Goal: Transaction & Acquisition: Purchase product/service

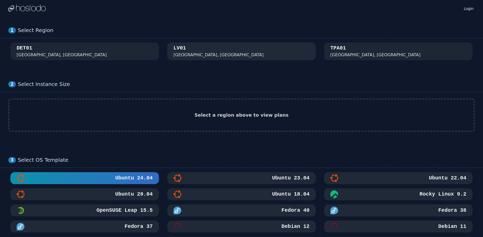
click at [186, 48] on div "[GEOGRAPHIC_DATA], [GEOGRAPHIC_DATA]" at bounding box center [242, 51] width 136 height 14
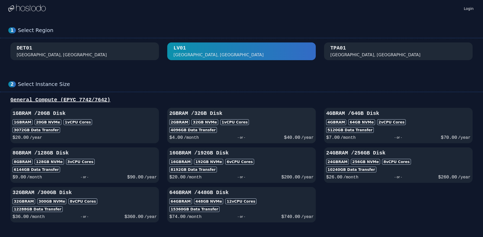
click at [264, 129] on div "4096 GB Data Transfer" at bounding box center [241, 130] width 144 height 6
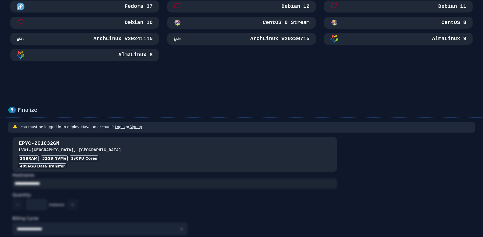
scroll to position [301, 0]
